Goal: Transaction & Acquisition: Purchase product/service

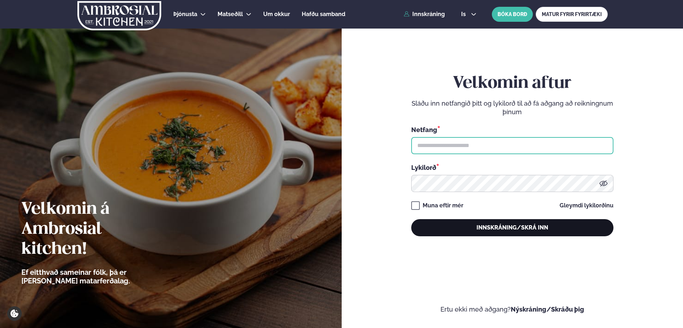
type input "**********"
click at [465, 228] on button "Innskráning/Skrá inn" at bounding box center [512, 227] width 202 height 17
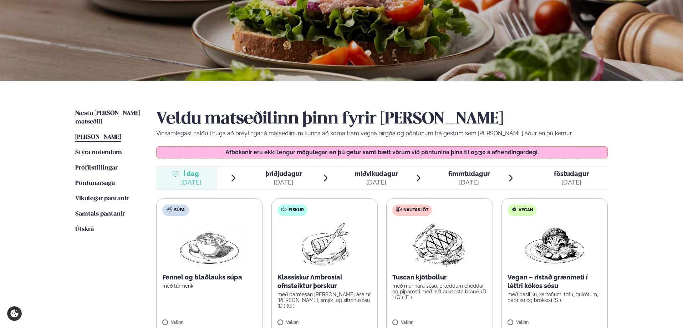
scroll to position [107, 0]
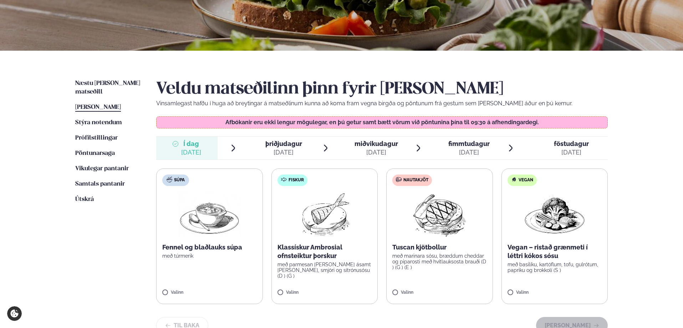
click at [340, 246] on p "Klassískur Ambrosial ofnsteiktur þorskur" at bounding box center [324, 251] width 95 height 17
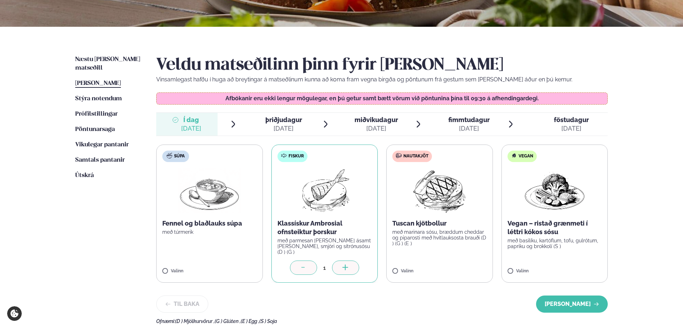
scroll to position [143, 0]
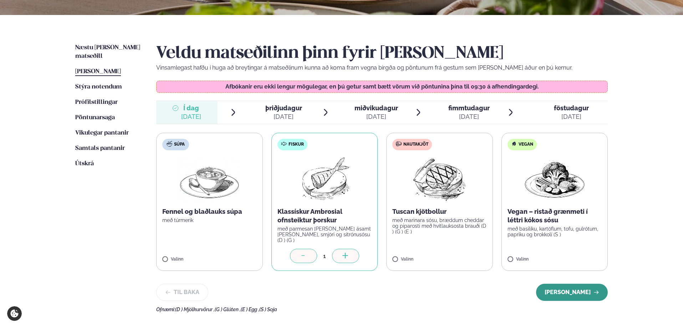
click at [581, 294] on button "[PERSON_NAME]" at bounding box center [572, 292] width 72 height 17
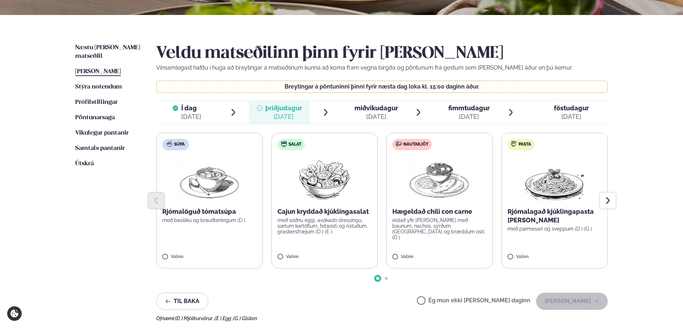
click at [465, 213] on p "Hægeldað chili con carne" at bounding box center [439, 211] width 95 height 9
click at [560, 301] on button "[PERSON_NAME]" at bounding box center [572, 300] width 72 height 17
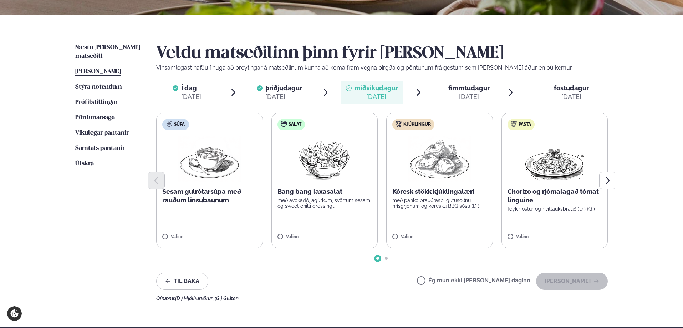
click at [558, 182] on div at bounding box center [381, 180] width 451 height 17
click at [540, 165] on img at bounding box center [554, 159] width 63 height 46
click at [559, 280] on button "[PERSON_NAME]" at bounding box center [572, 280] width 72 height 17
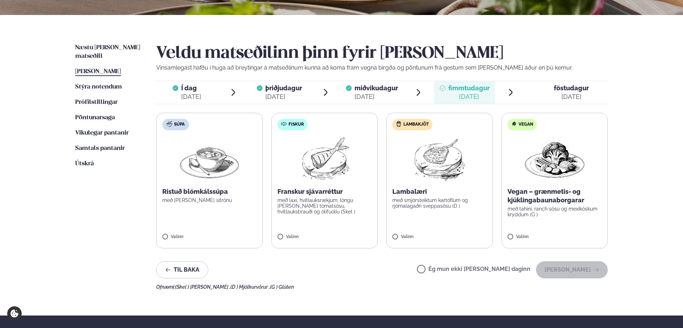
click at [339, 189] on p "Franskur sjávarréttur" at bounding box center [324, 191] width 95 height 9
click at [552, 268] on button "[PERSON_NAME]" at bounding box center [572, 269] width 72 height 17
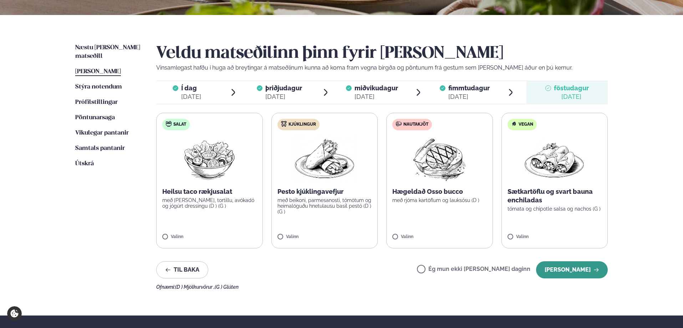
click at [580, 268] on button "[PERSON_NAME]" at bounding box center [572, 269] width 72 height 17
